Goal: Task Accomplishment & Management: Manage account settings

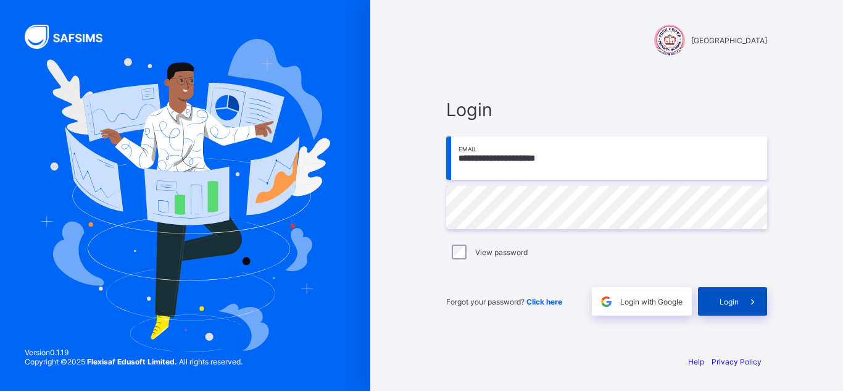
click at [756, 305] on icon at bounding box center [753, 302] width 13 height 12
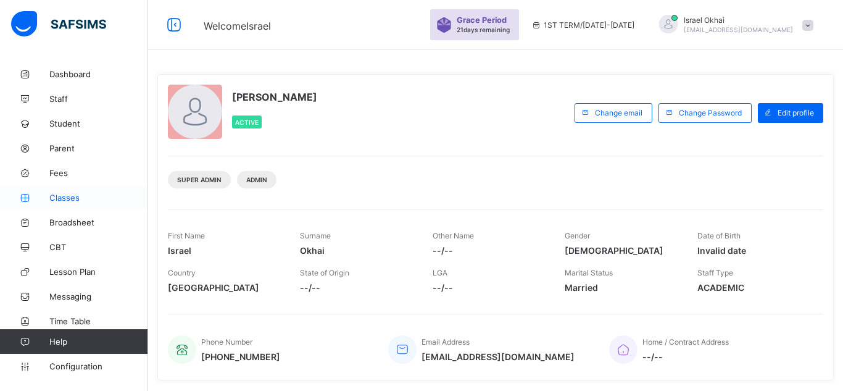
click at [71, 200] on span "Classes" at bounding box center [98, 198] width 99 height 10
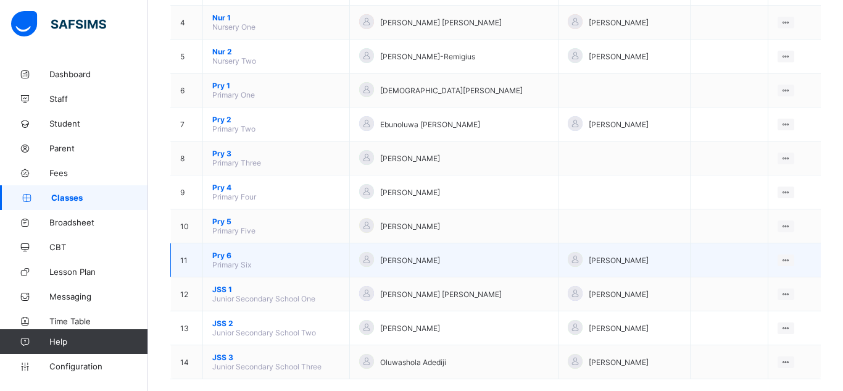
scroll to position [261, 0]
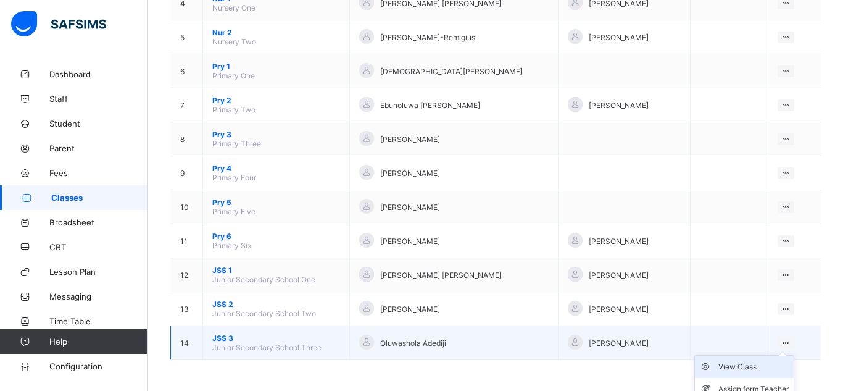
click at [740, 366] on div "View Class" at bounding box center [754, 367] width 70 height 12
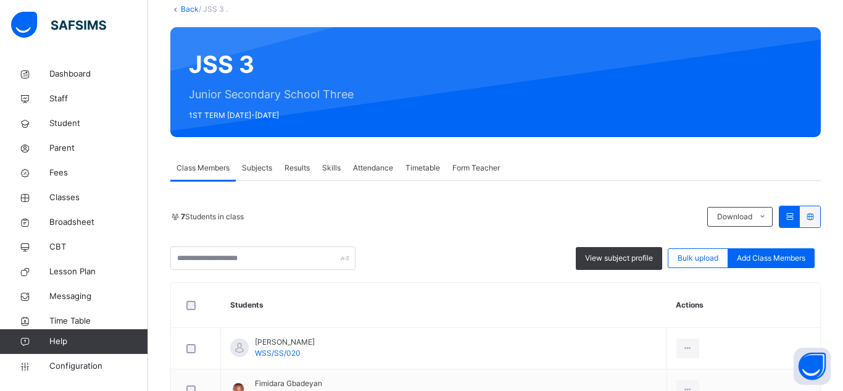
scroll to position [85, 0]
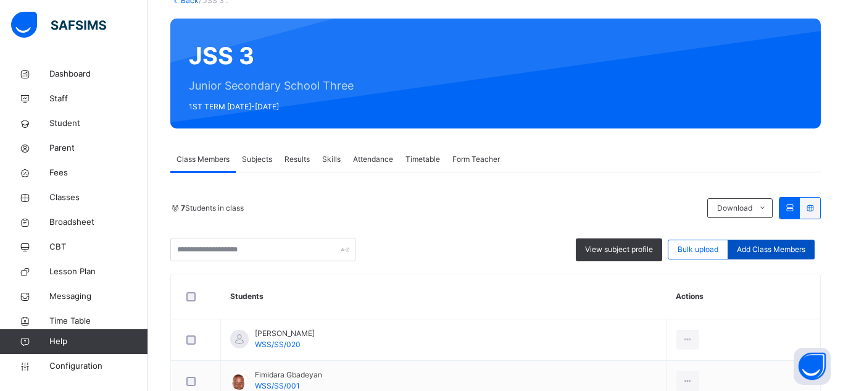
click at [777, 248] on span "Add Class Members" at bounding box center [771, 249] width 69 height 11
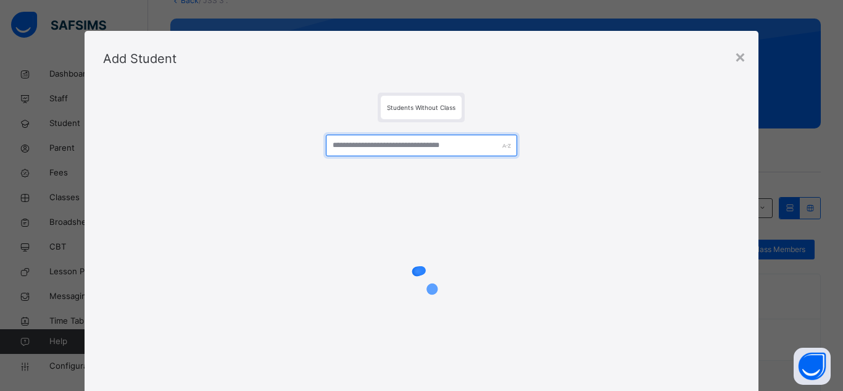
click at [429, 144] on input "text" at bounding box center [421, 146] width 191 height 22
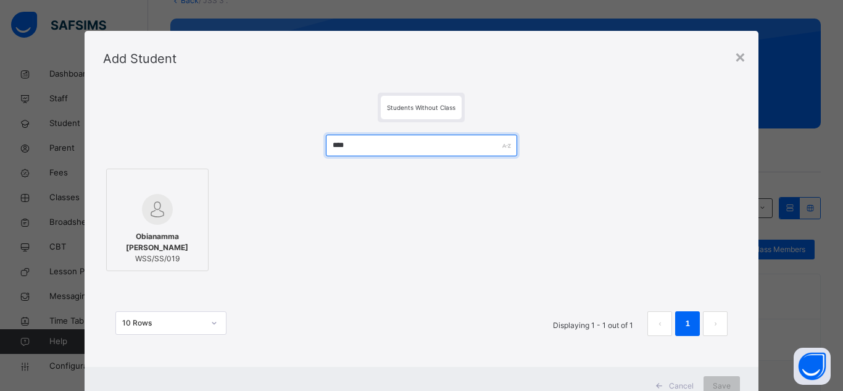
type input "****"
click at [190, 231] on span "Obianamma [PERSON_NAME]" at bounding box center [157, 242] width 89 height 22
click at [717, 382] on span "Save" at bounding box center [722, 385] width 18 height 11
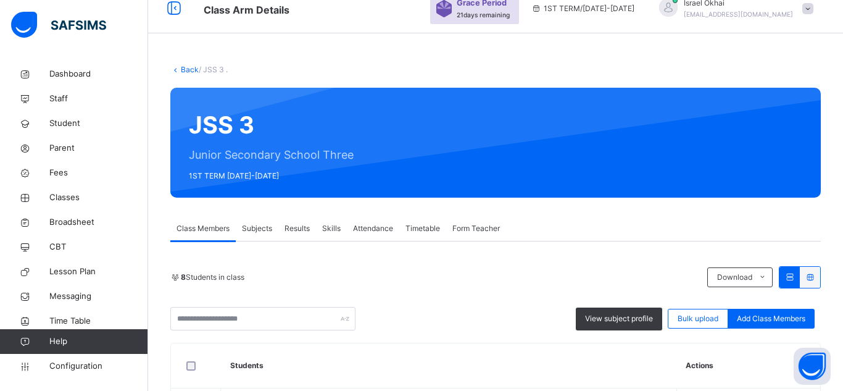
scroll to position [12, 0]
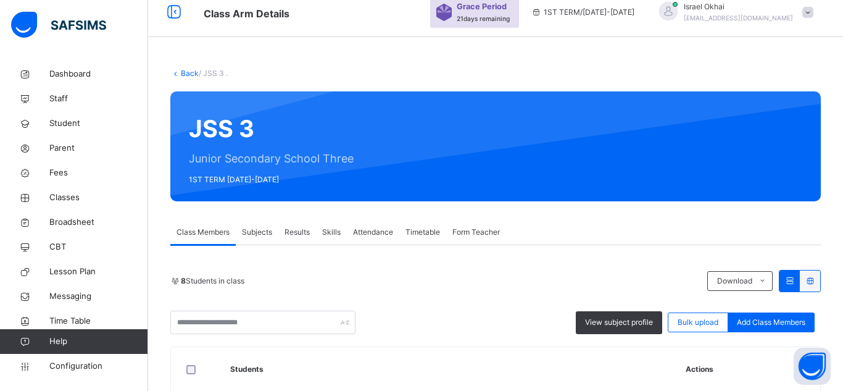
click at [190, 78] on div "Back / JSS 3 ." at bounding box center [495, 73] width 651 height 11
click at [191, 75] on link "Back" at bounding box center [190, 73] width 18 height 9
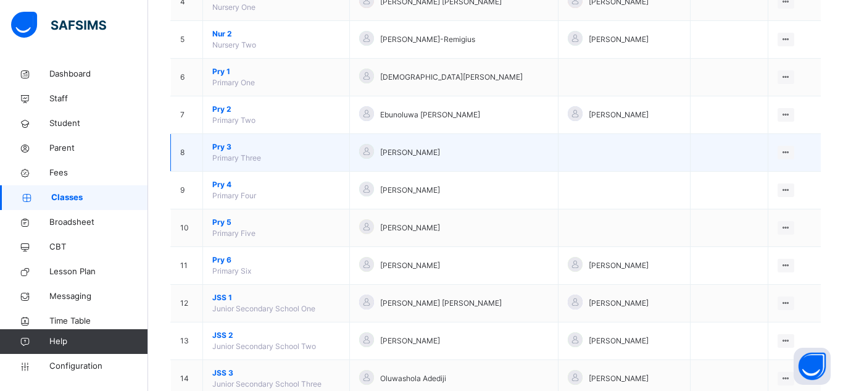
scroll to position [285, 0]
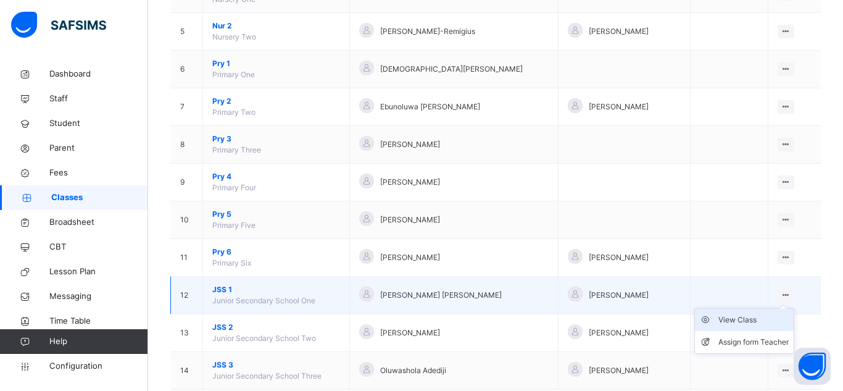
click at [738, 316] on div "View Class" at bounding box center [754, 320] width 70 height 12
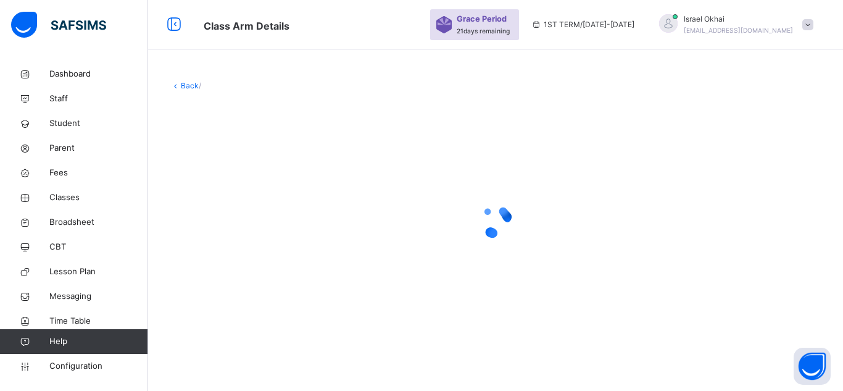
click at [482, 82] on div "Back /" at bounding box center [495, 85] width 651 height 11
click at [417, 269] on div at bounding box center [495, 221] width 651 height 235
